Goal: Information Seeking & Learning: Learn about a topic

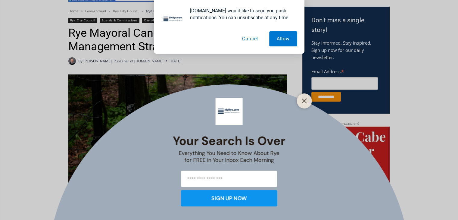
scroll to position [193, 0]
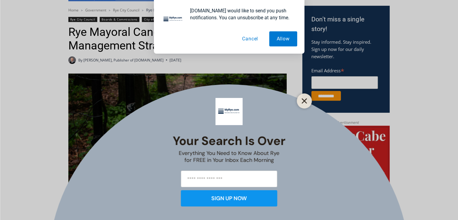
click at [304, 97] on button "Close" at bounding box center [304, 101] width 8 height 8
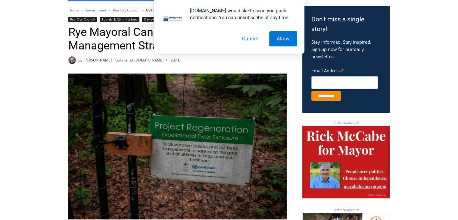
click at [251, 40] on button "Cancel" at bounding box center [249, 38] width 31 height 15
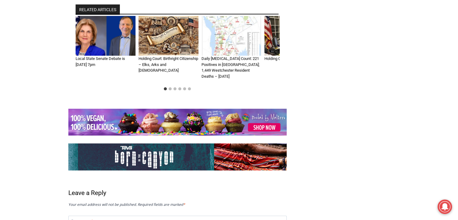
scroll to position [1757, 0]
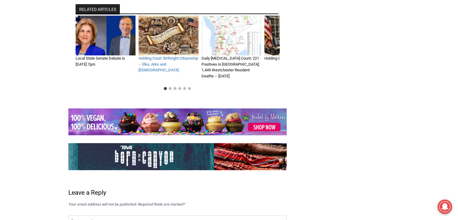
click at [160, 56] on link "Holding Court: Birthright Citizenship – Elks, Arks and [DEMOGRAPHIC_DATA]" at bounding box center [168, 64] width 60 height 16
click at [150, 57] on link "Holding Court: Birthright Citizenship – Elks, Arks and [DEMOGRAPHIC_DATA]" at bounding box center [168, 64] width 60 height 16
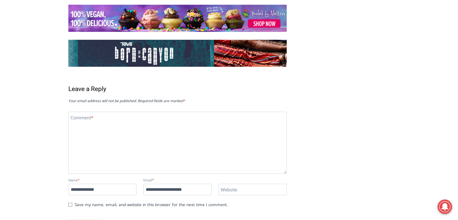
scroll to position [1480, 0]
